Goal: Information Seeking & Learning: Learn about a topic

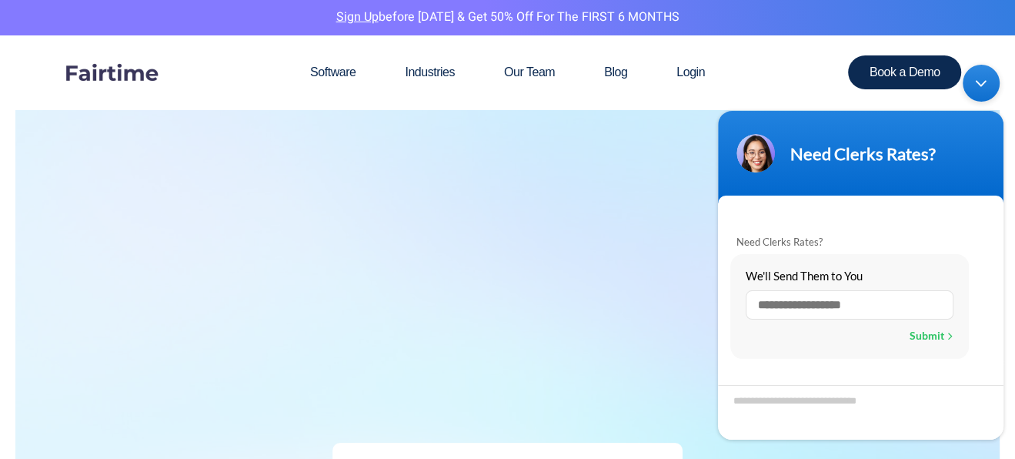
click at [984, 84] on div "Minimize live chat window" at bounding box center [981, 83] width 37 height 37
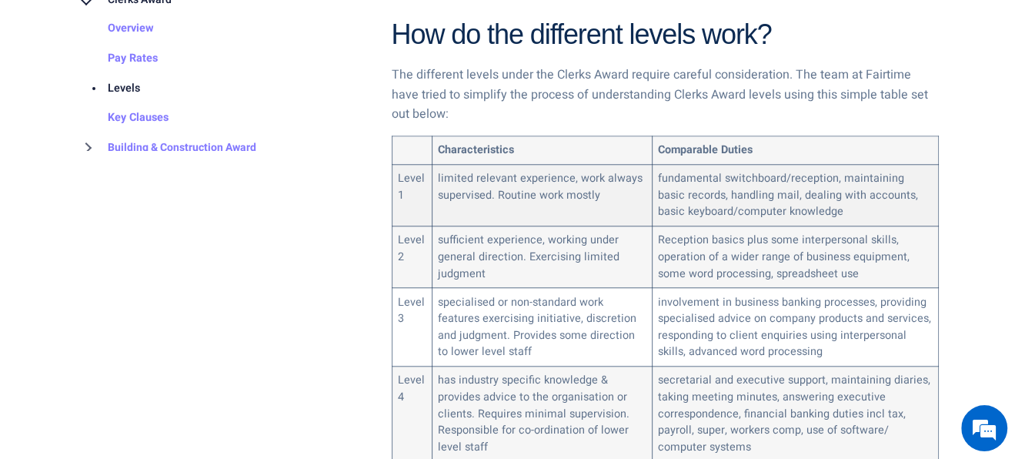
scroll to position [924, 0]
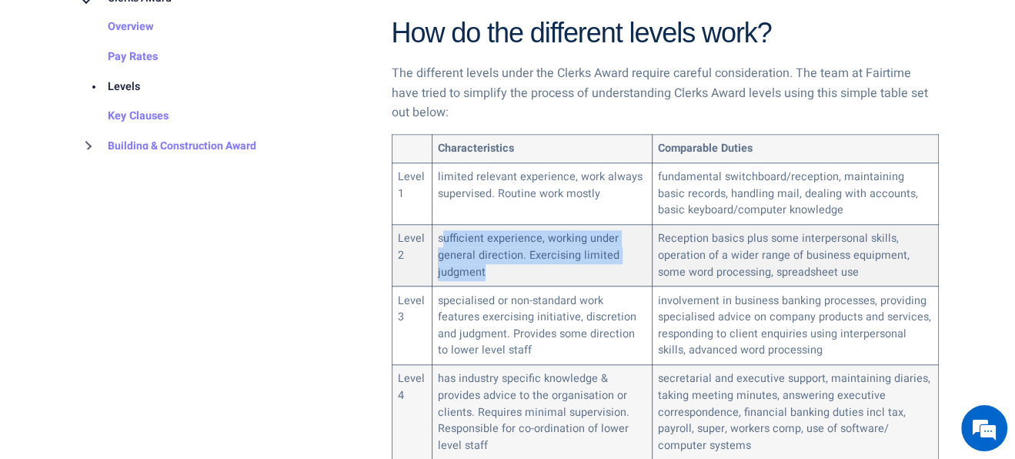
drag, startPoint x: 440, startPoint y: 216, endPoint x: 613, endPoint y: 246, distance: 175.7
click at [613, 246] on td "sufficient experience, working under general direction. Exercising limited judg…" at bounding box center [542, 256] width 220 height 62
click at [571, 241] on td "sufficient experience, working under general direction. Exercising limited judg…" at bounding box center [542, 256] width 220 height 62
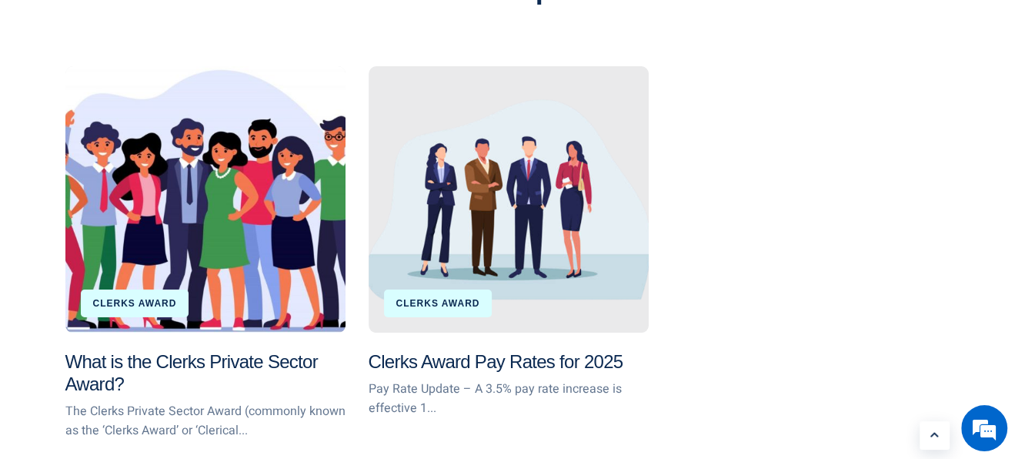
scroll to position [3986, 0]
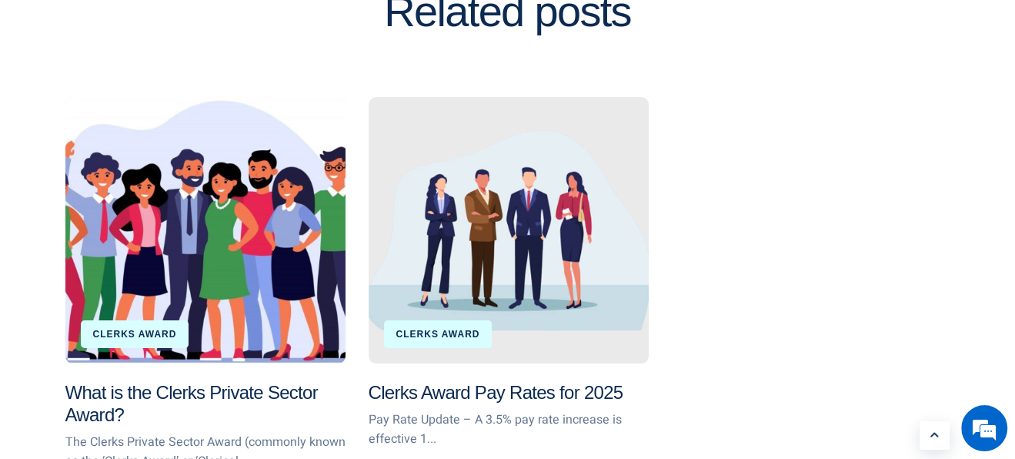
click at [451, 329] on link "Clerks Award" at bounding box center [438, 334] width 84 height 11
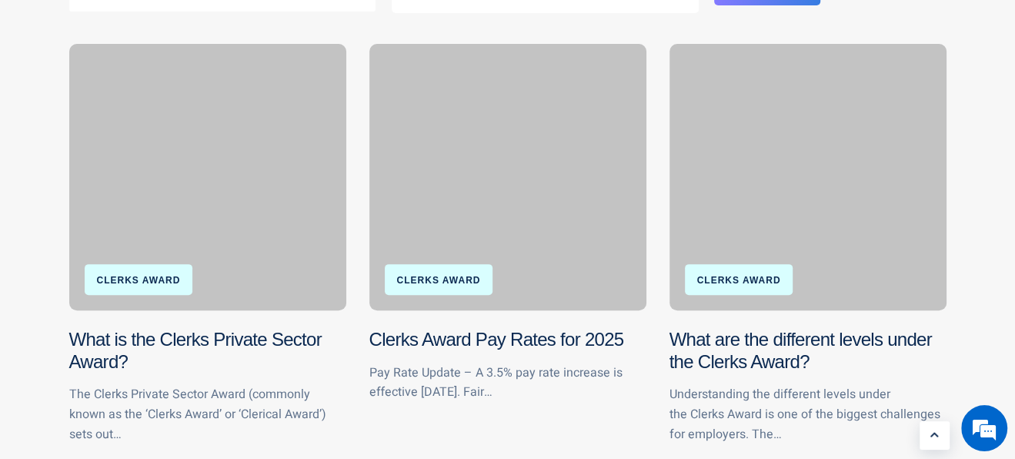
scroll to position [384, 0]
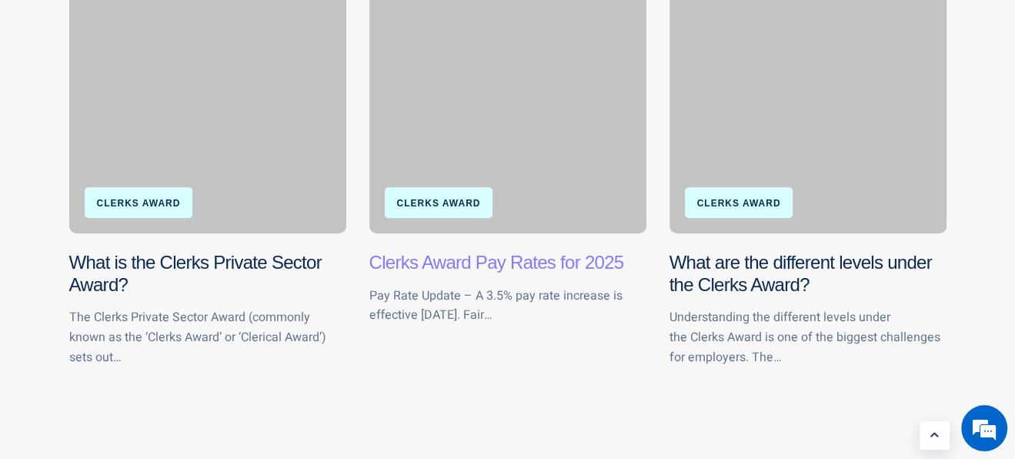
click at [462, 256] on link "Clerks Award Pay Rates for 2025" at bounding box center [497, 262] width 255 height 21
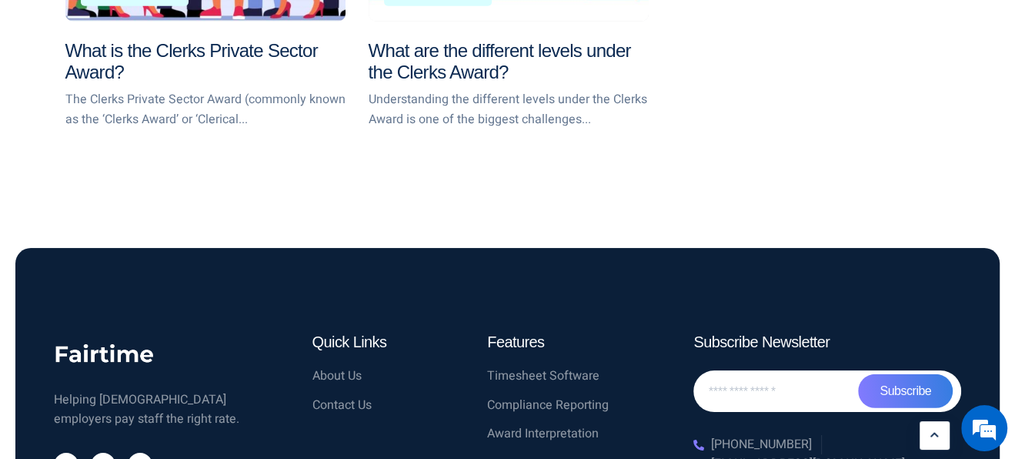
scroll to position [3128, 0]
